Goal: Check status: Check status

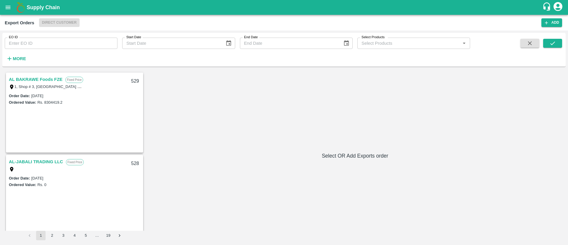
click at [10, 9] on icon "open drawer" at bounding box center [8, 7] width 5 height 3
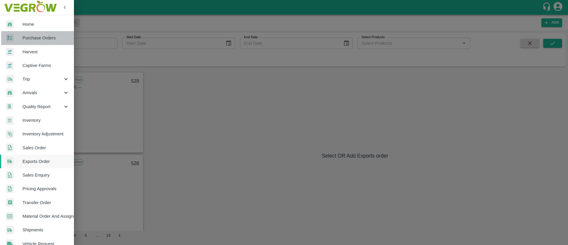
click at [43, 41] on span "Purchase Orders" at bounding box center [45, 38] width 47 height 7
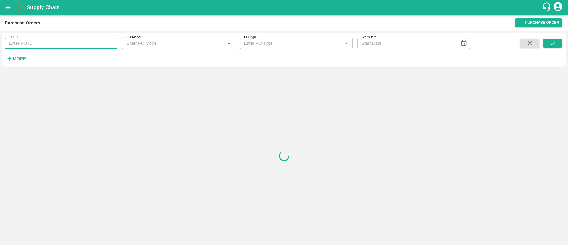
click at [71, 41] on input "PO ID" at bounding box center [61, 43] width 113 height 11
paste input "163541"
click at [552, 43] on icon "submit" at bounding box center [552, 43] width 7 height 7
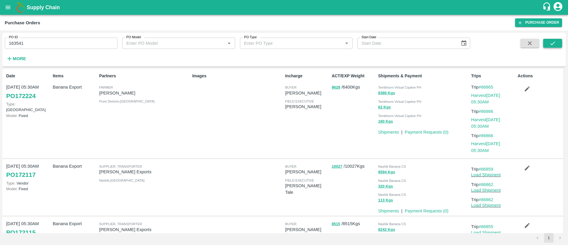
click at [547, 43] on button "submit" at bounding box center [552, 43] width 19 height 9
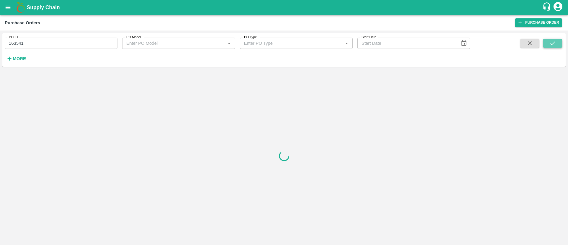
click at [547, 43] on button "submit" at bounding box center [552, 43] width 19 height 9
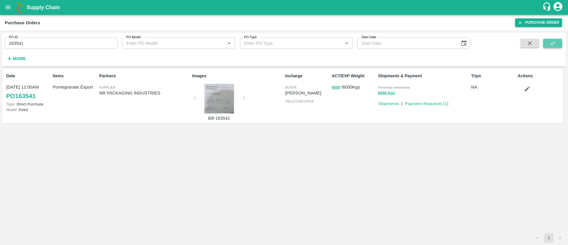
click at [547, 43] on button "submit" at bounding box center [552, 43] width 19 height 9
click at [19, 99] on link "PO 163541" at bounding box center [20, 95] width 29 height 11
click at [55, 42] on input "163541" at bounding box center [61, 43] width 113 height 11
paste input "text"
type input "166127"
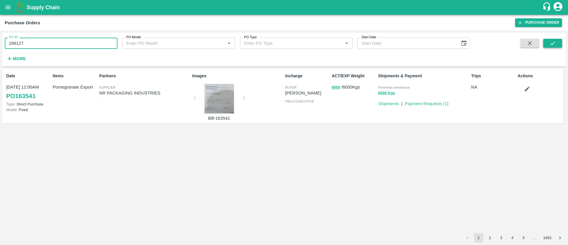
click at [554, 41] on icon "submit" at bounding box center [552, 43] width 7 height 7
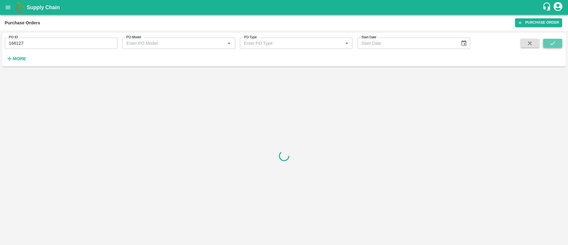
click at [554, 41] on icon "submit" at bounding box center [552, 43] width 7 height 7
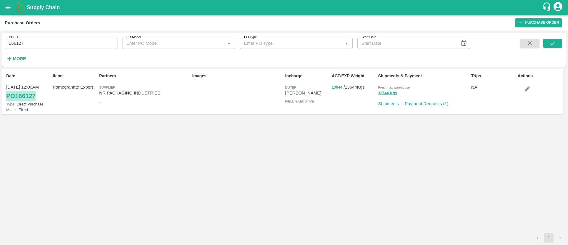
click at [21, 96] on link "PO 166127" at bounding box center [20, 95] width 29 height 11
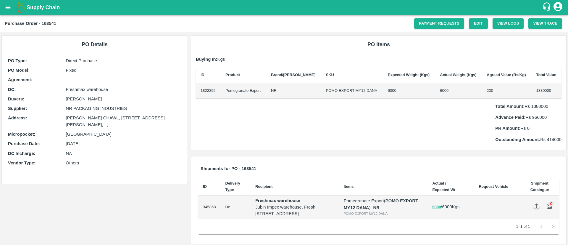
scroll to position [9, 0]
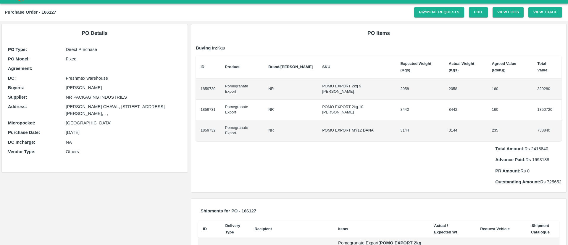
scroll to position [12, 0]
